Goal: Communication & Community: Answer question/provide support

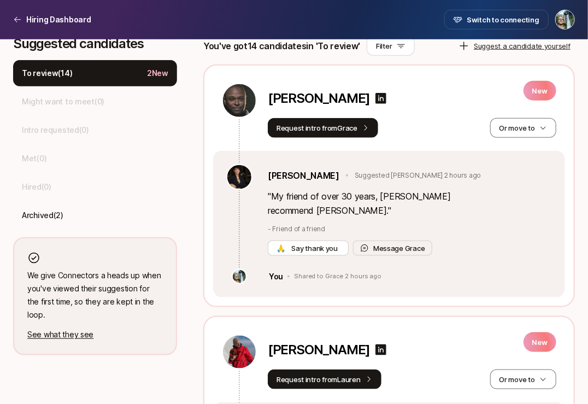
scroll to position [320, 0]
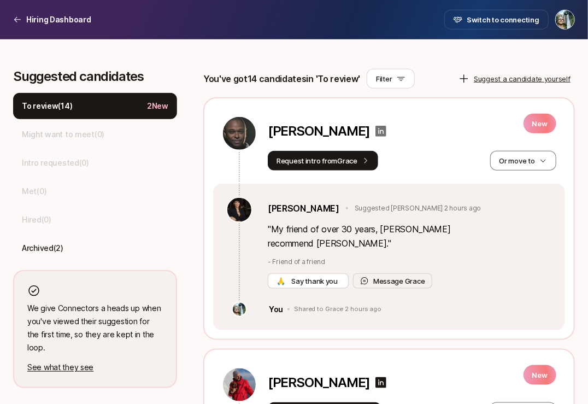
click at [376, 129] on icon at bounding box center [381, 131] width 11 height 11
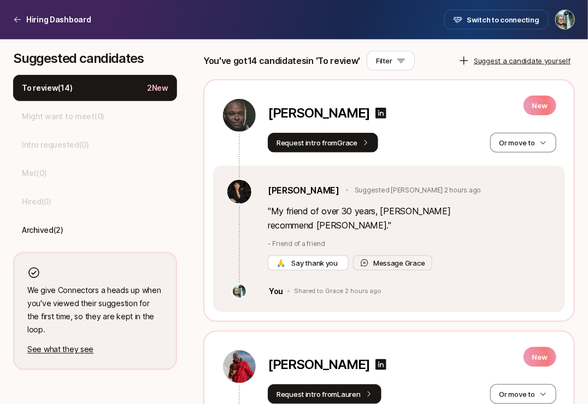
scroll to position [273, 0]
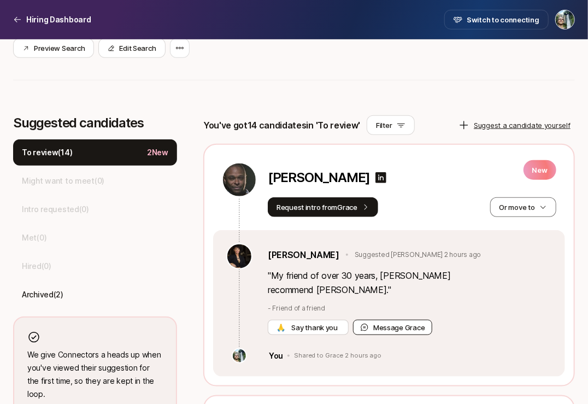
click at [379, 320] on button "Message Grace" at bounding box center [392, 327] width 79 height 15
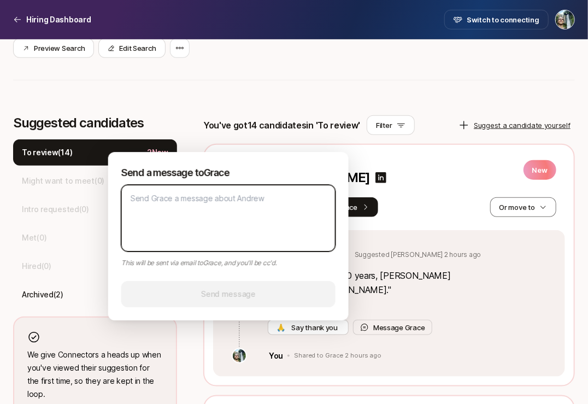
click at [277, 227] on textarea at bounding box center [228, 218] width 214 height 67
paste textarea "Thanks for this recommendation. He looks awesome. However, I am looking for som…"
type textarea "Thanks for this recommendation. He looks awesome. However, I am looking for som…"
type textarea "x"
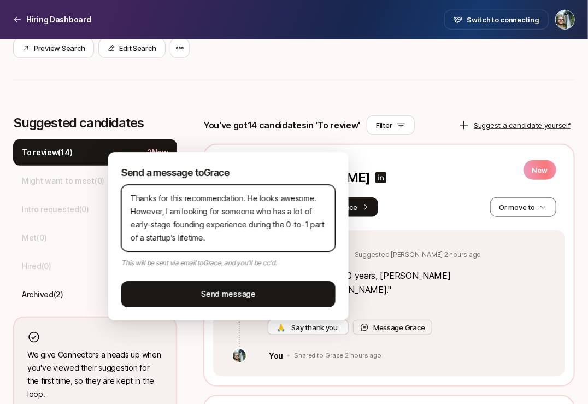
type textarea "Thanks for this recommendation,. He looks awesome. However, I am looking for so…"
type textarea "x"
type textarea "Thanks for this recommendation, . He looks awesome. However, I am looking for s…"
type textarea "x"
type textarea "Thanks for this recommendation, [PERSON_NAME] He looks awesome. However, I am l…"
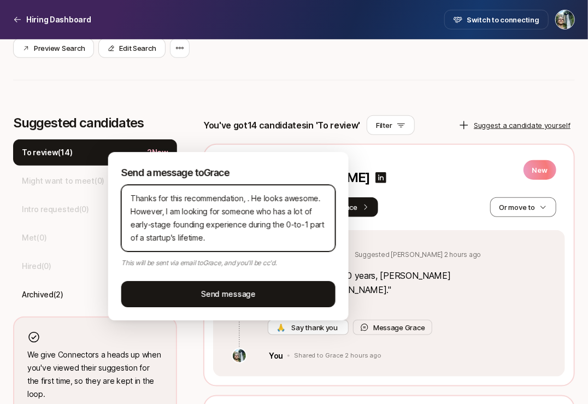
type textarea "x"
type textarea "Thanks for this recommendation, Gr. He looks awesome. However, I am looking for…"
type textarea "x"
type textarea "Thanks for this recommendation, Gra. He looks awesome. However, I am looking fo…"
type textarea "x"
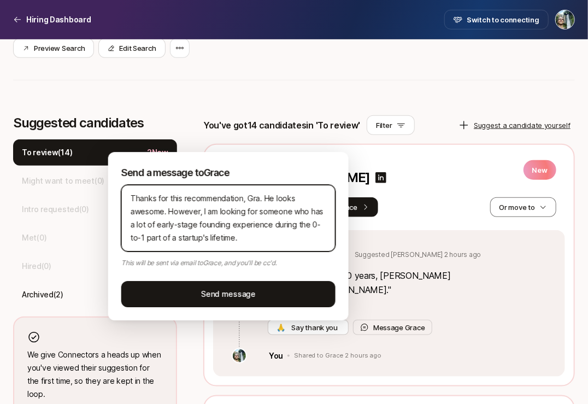
type textarea "Thanks for this recommendation, Grac. He looks awesome. However, I am looking f…"
type textarea "x"
type textarea "Thanks for this recommendation, [PERSON_NAME]. He looks awesome. However, I am …"
type textarea "x"
type textarea "Thanks for this recommendation, [PERSON_NAME]!. He looks awesome. However, I am…"
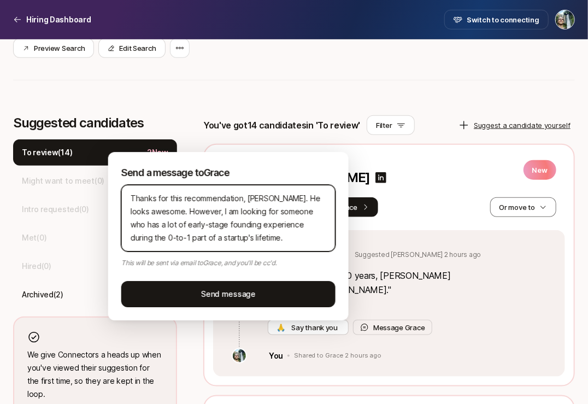
type textarea "x"
type textarea "Thanks for this recommendation, [PERSON_NAME]! . He looks awesome. However, I a…"
type textarea "x"
type textarea "Thanks for this recommendation, [PERSON_NAME]! A looks awesome. However, I am l…"
type textarea "x"
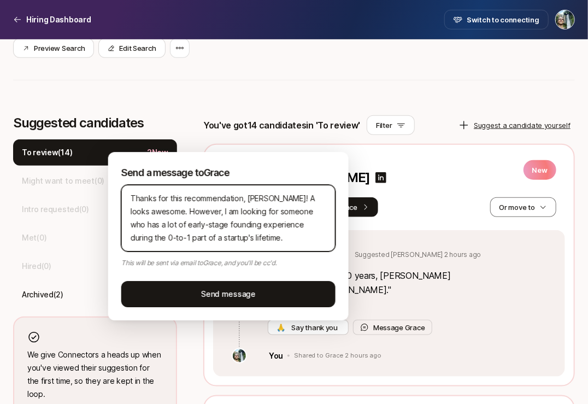
type textarea "Thanks for this recommendation, [PERSON_NAME]! AN looks awesome. However, I am …"
type textarea "x"
type textarea "Thanks for this recommendation, [PERSON_NAME]! ANd looks awesome. However, I am…"
type textarea "x"
type textarea "Thanks for this recommendation, [PERSON_NAME]! ANdr looks awesome. However, I a…"
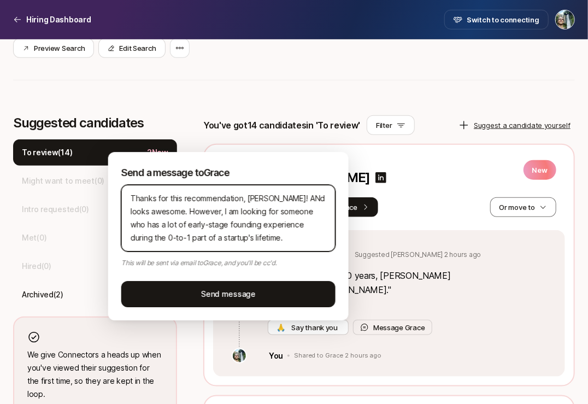
type textarea "x"
type textarea "Thanks for this recommendation, [PERSON_NAME]! [PERSON_NAME] looks awesome. How…"
type textarea "x"
type textarea "Thanks for this recommendation, [PERSON_NAME]! [PERSON_NAME] looks awesome. How…"
type textarea "x"
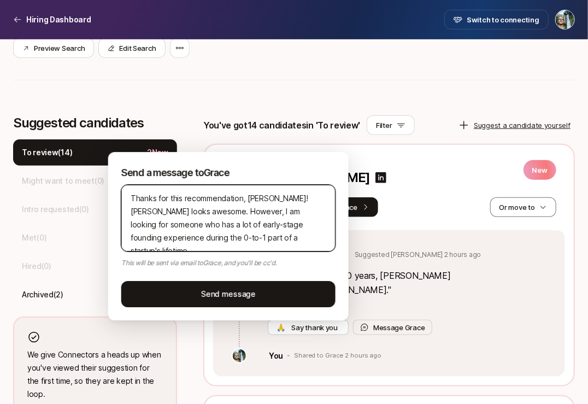
type textarea "Thanks for this recommendation, [PERSON_NAME]! [PERSON_NAME] looks awesome. How…"
type textarea "x"
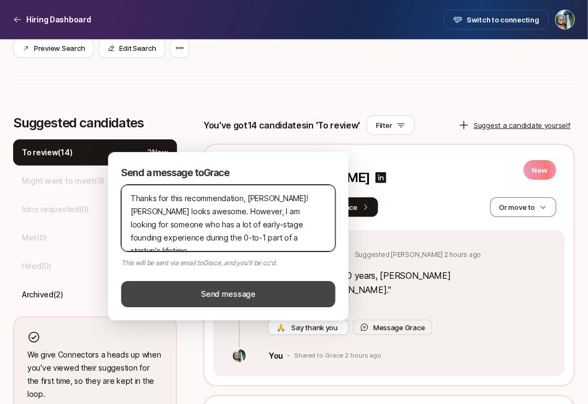
type textarea "Thanks for this recommendation, [PERSON_NAME]! [PERSON_NAME] looks awesome. How…"
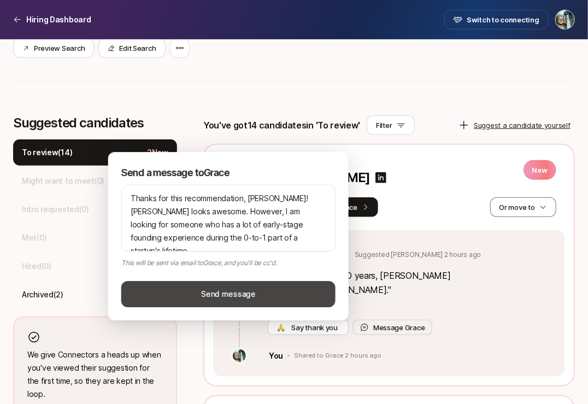
click at [262, 289] on button "Send message" at bounding box center [228, 294] width 214 height 26
type textarea "x"
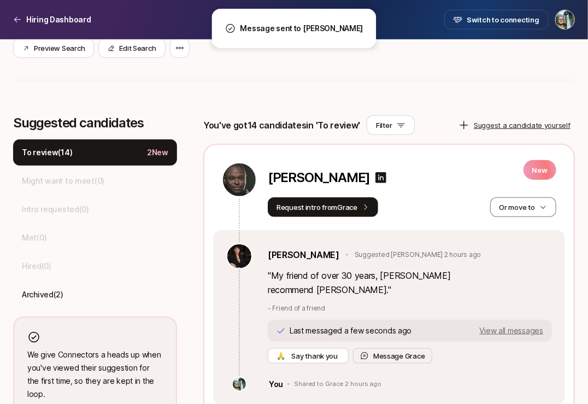
scroll to position [307, 0]
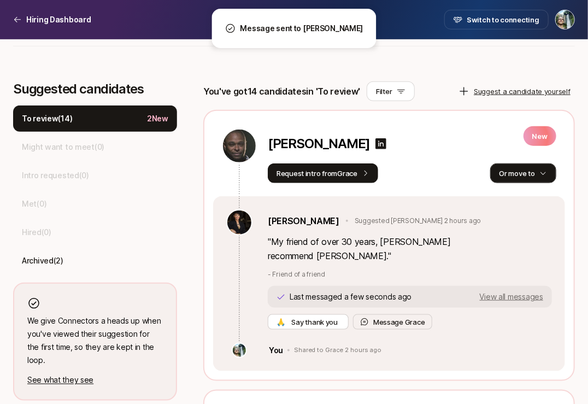
click at [522, 172] on icon "button" at bounding box center [544, 174] width 8 height 8
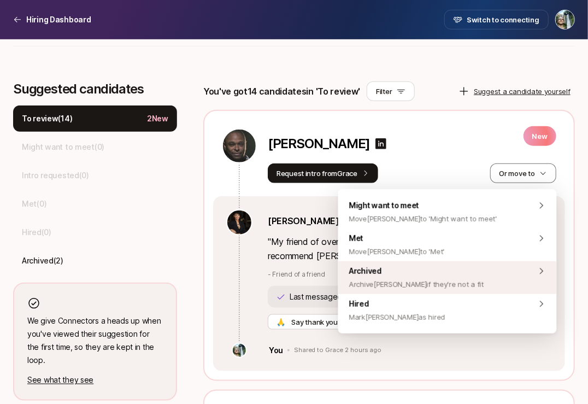
click at [431, 280] on span "Archive [PERSON_NAME] if they're not a fit" at bounding box center [416, 284] width 135 height 13
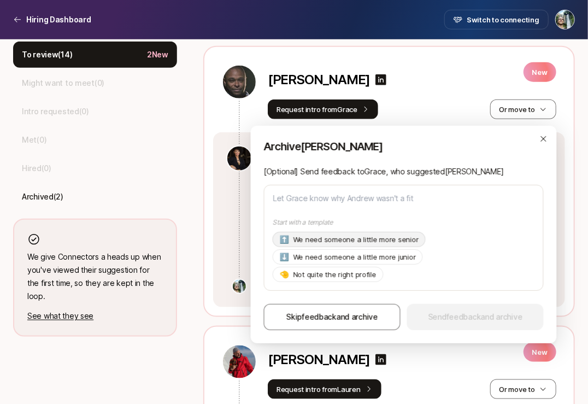
scroll to position [372, 0]
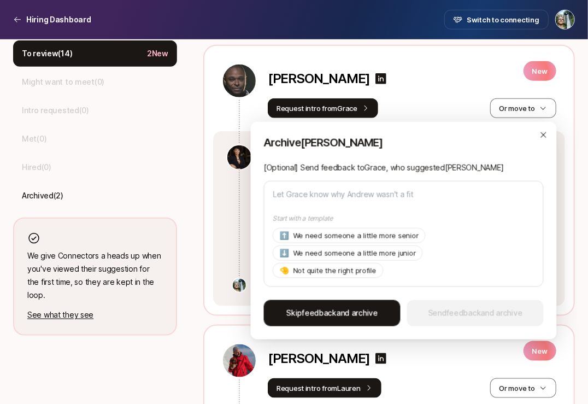
click at [380, 317] on button "Skip feedback and archive" at bounding box center [332, 313] width 137 height 26
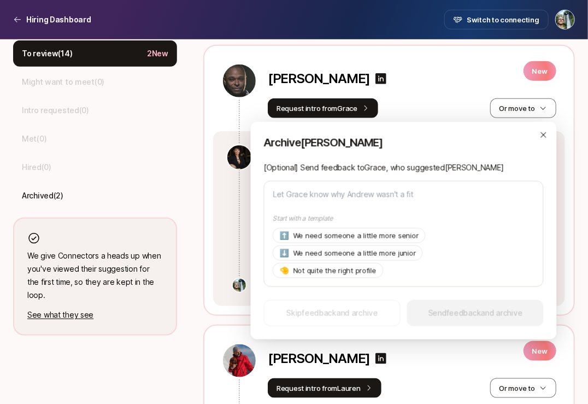
type textarea "x"
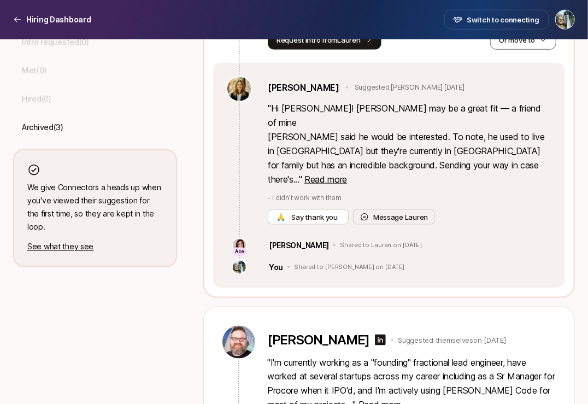
scroll to position [593, 0]
